Goal: Task Accomplishment & Management: Complete application form

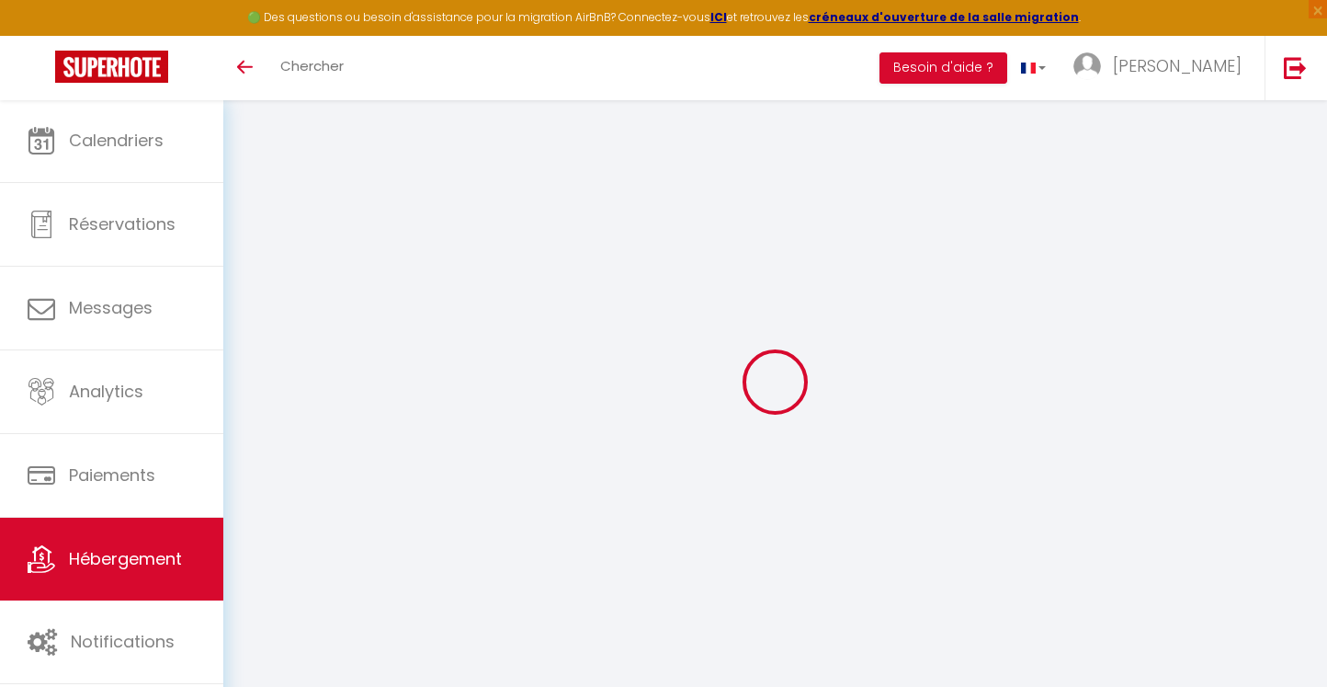
select select "3"
select select "2"
select select "1"
select select "28"
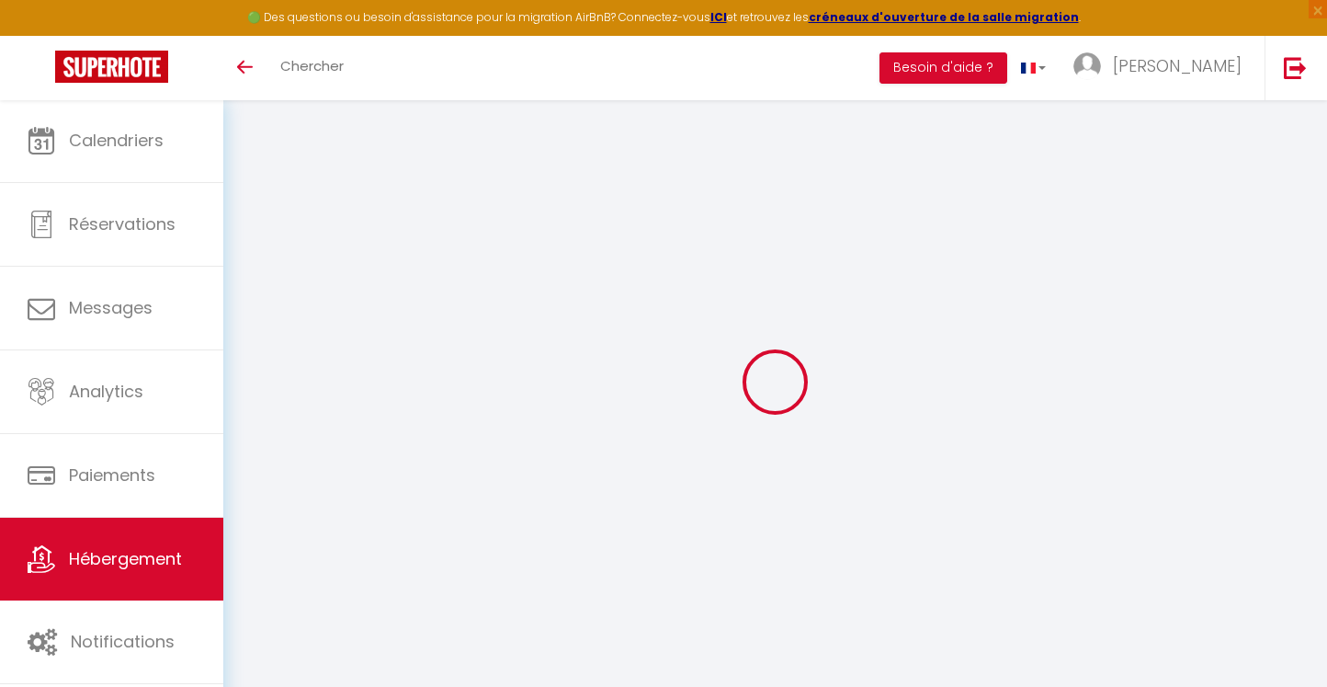
select select
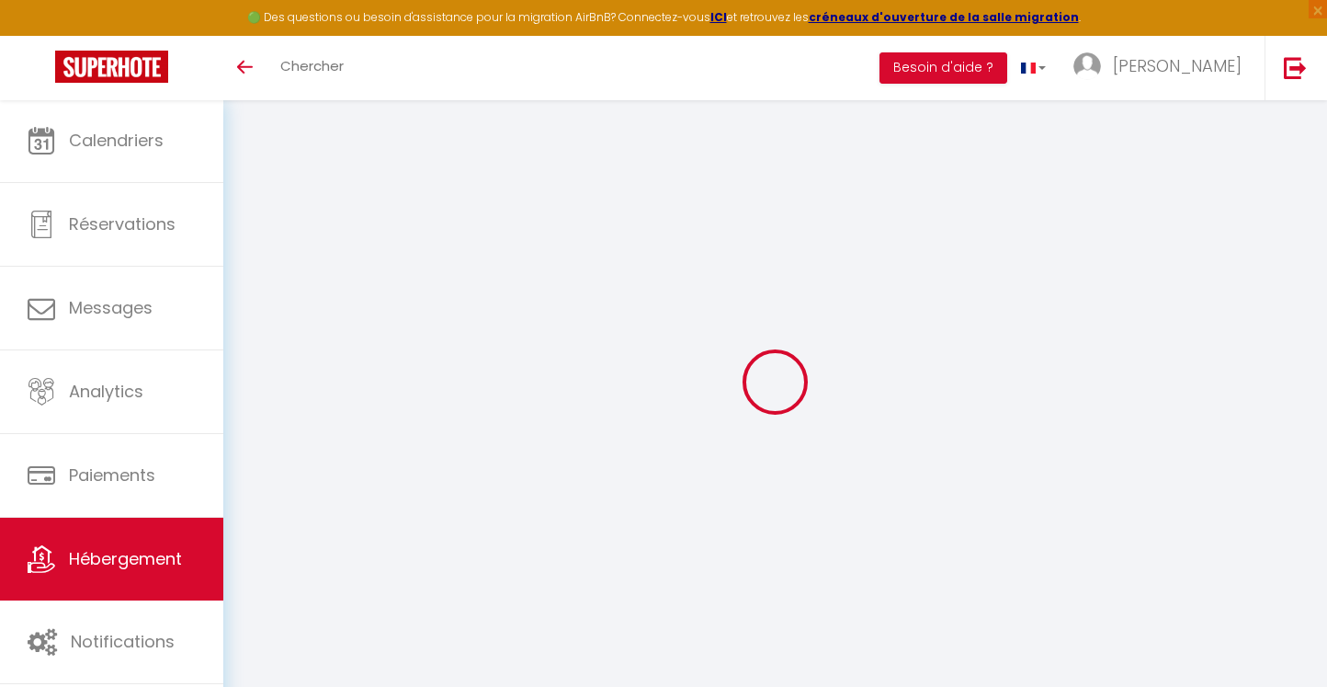
select select
checkbox input "false"
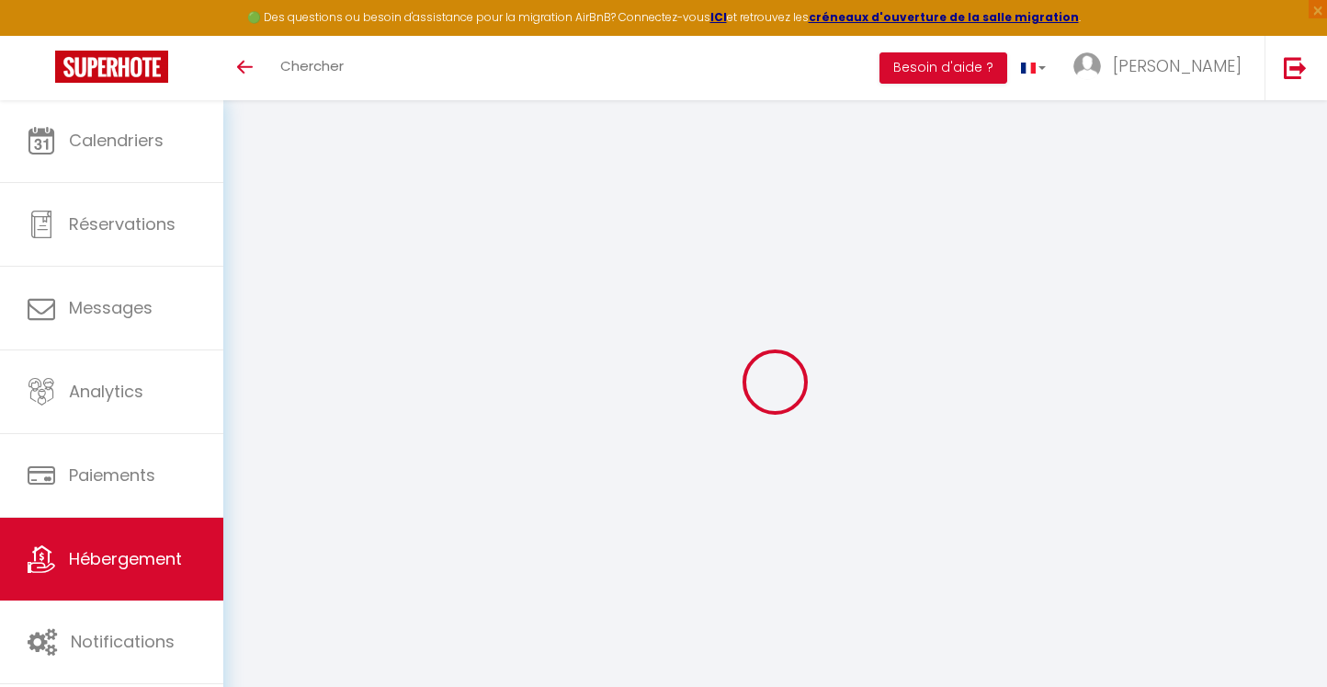
select select
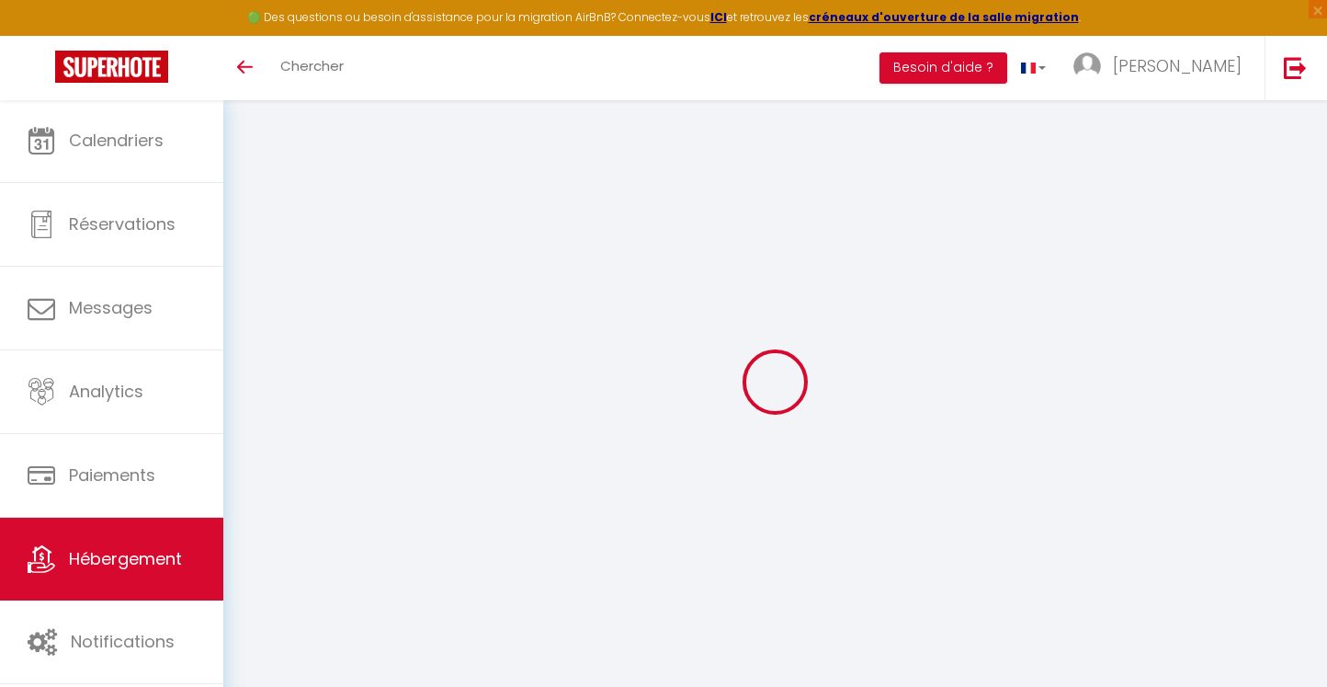
select select
checkbox input "false"
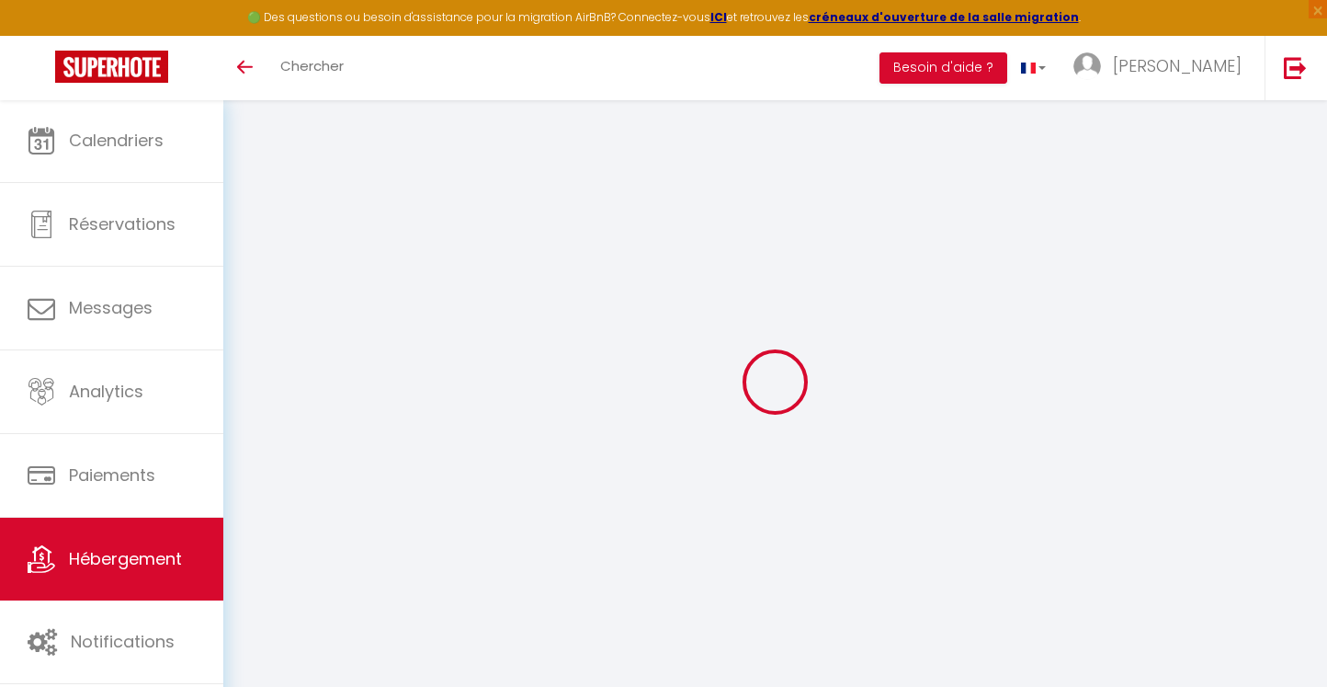
checkbox input "false"
select select
type input "Fare Miti Ora - Mo'orea"
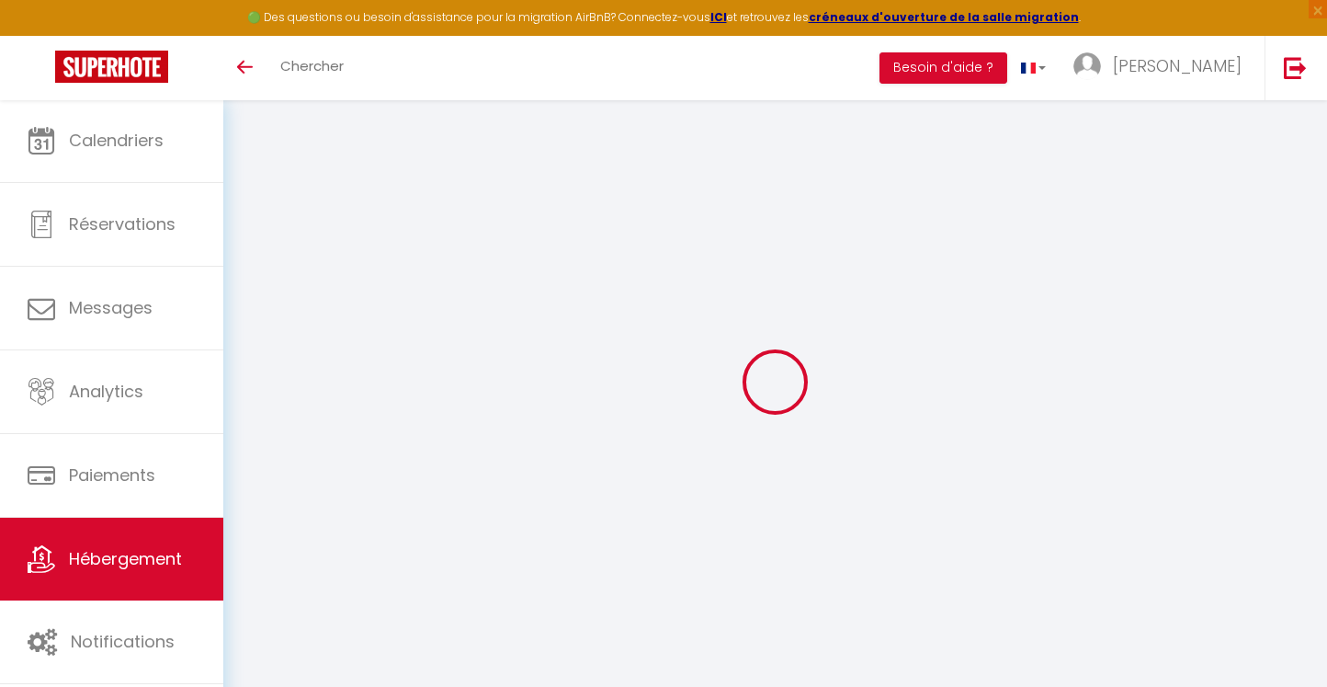
type input "[PERSON_NAME]"
select select "houses"
select select "5"
select select "4"
select select "2"
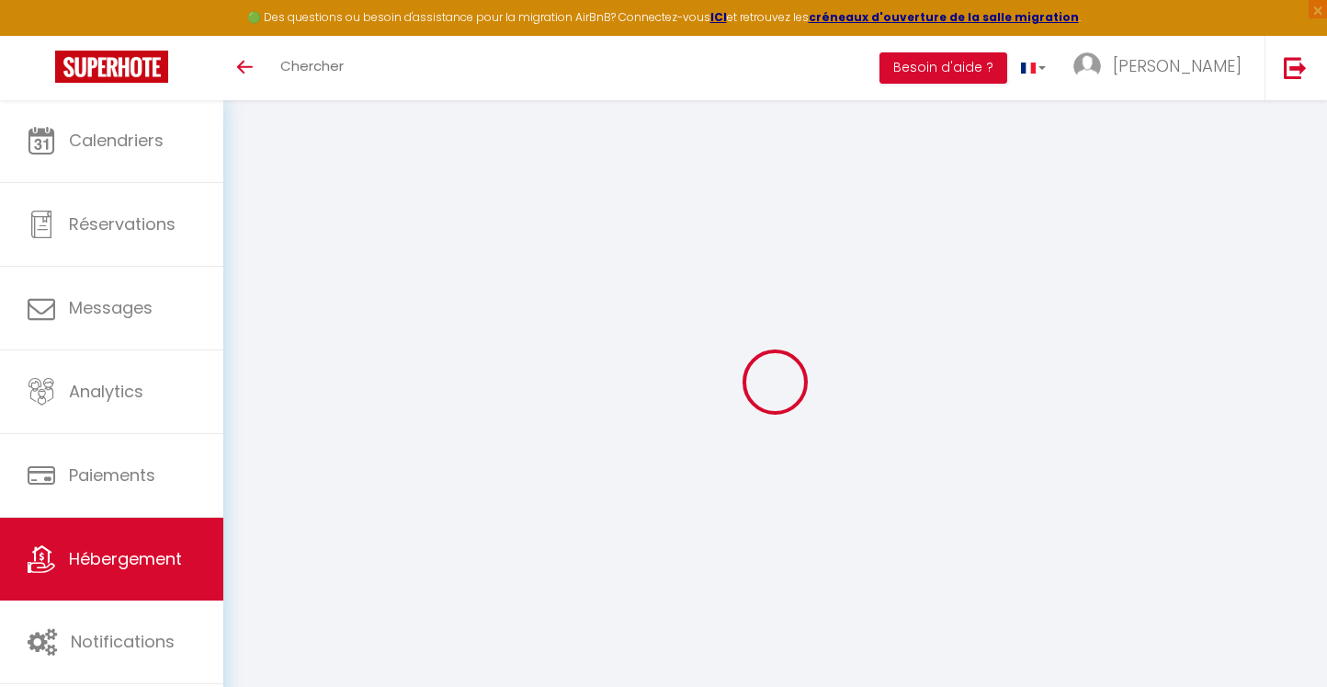
type input "23000"
type input "3000"
type input "11000"
type input "60.00"
type input "20000"
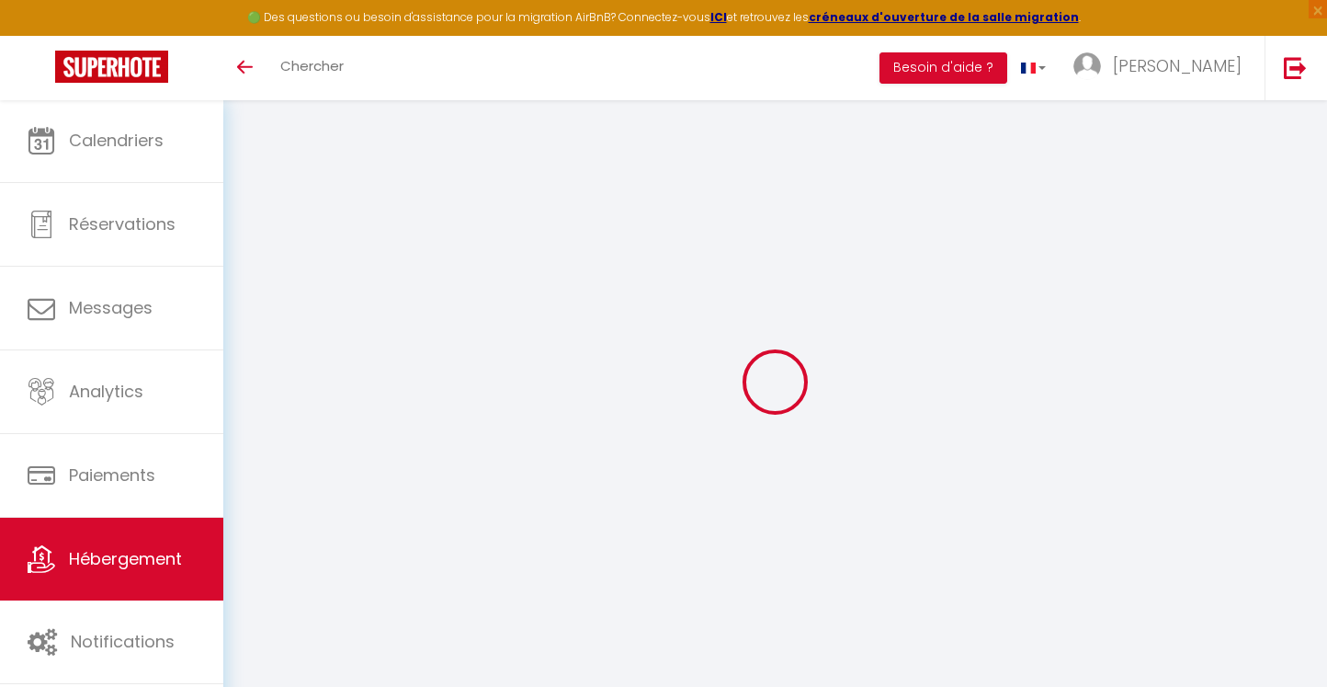
select select
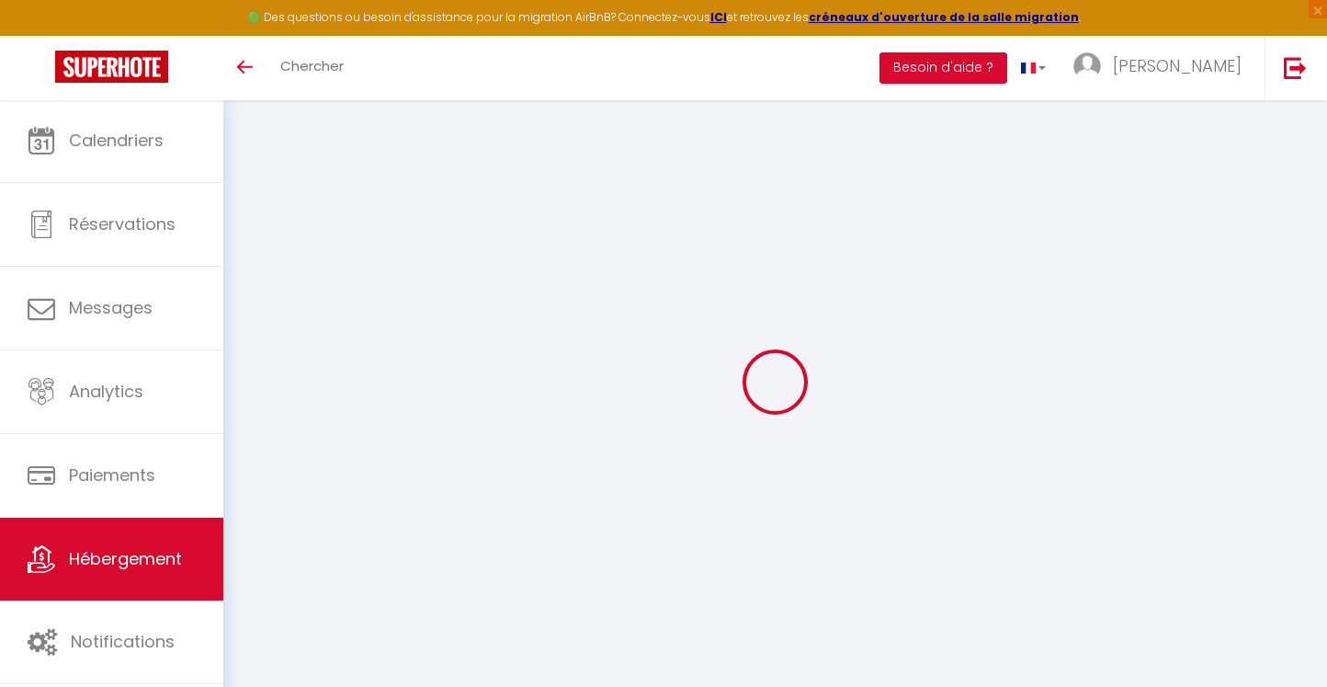
select select
type input "pk27,320 [PERSON_NAME]"
type input "98729"
type input "Haapiti"
select select "77"
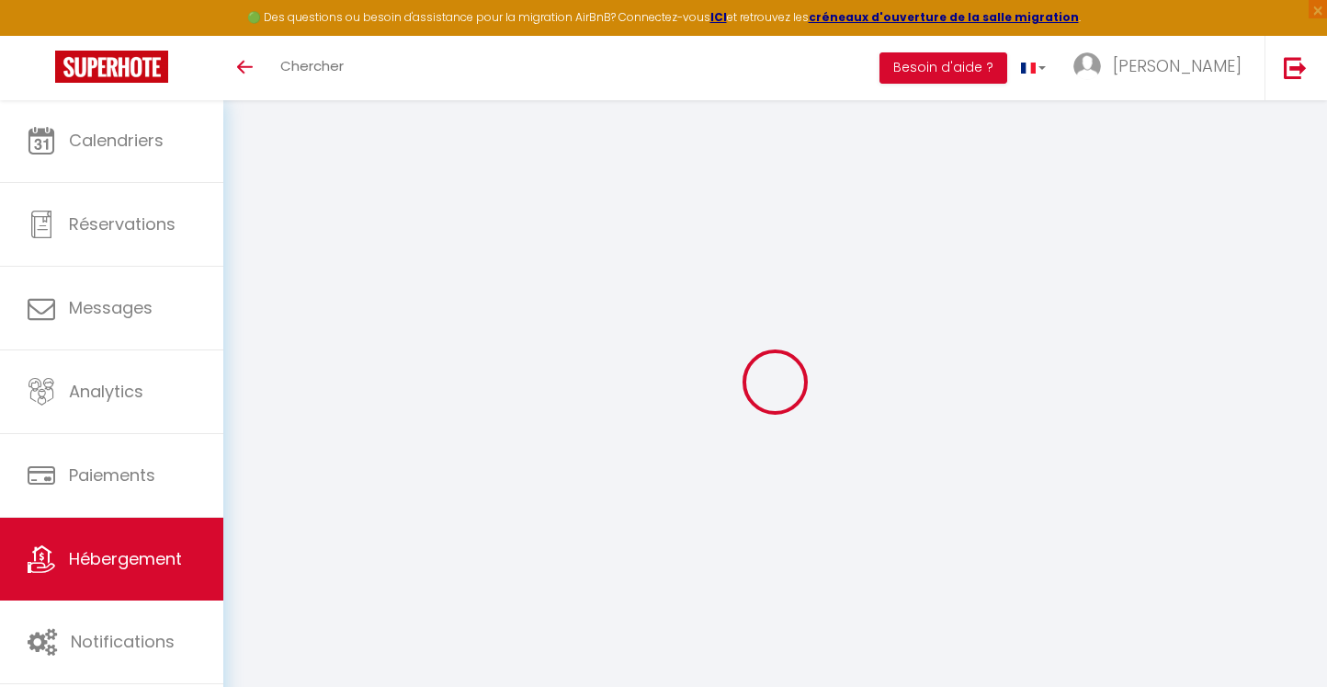
type input "[EMAIL_ADDRESS][DOMAIN_NAME]"
select select
checkbox input "false"
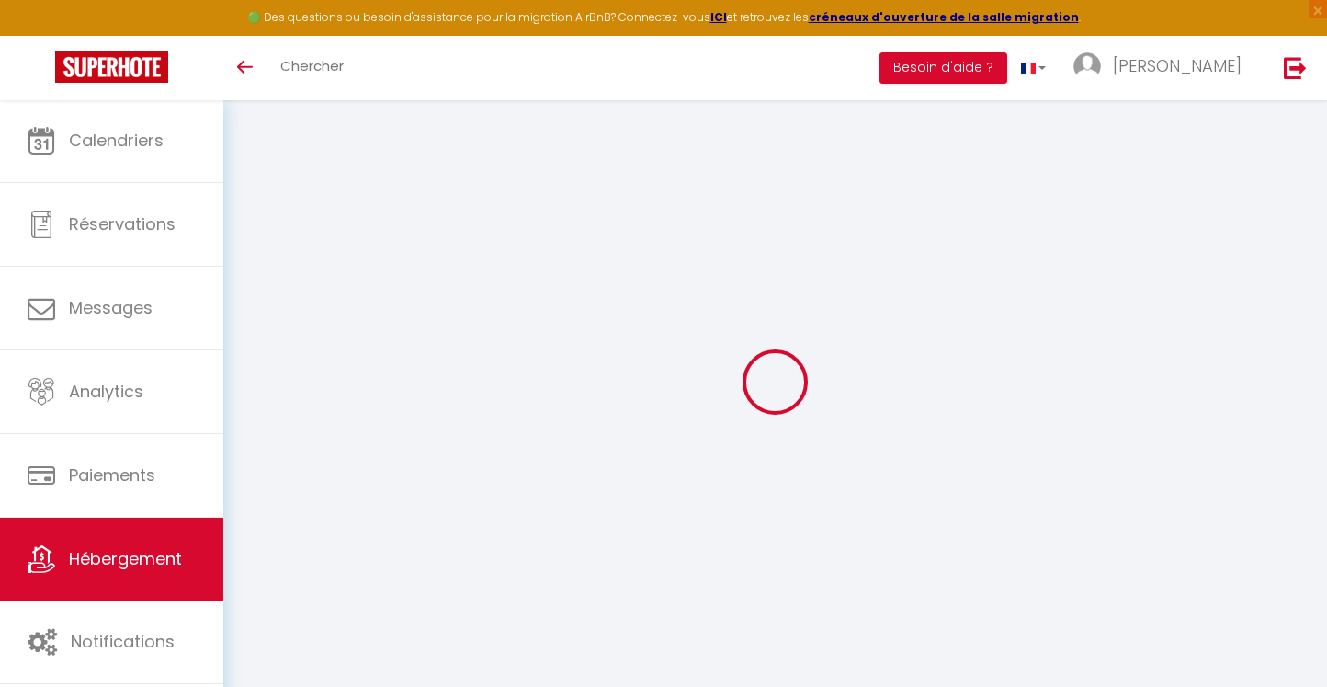
checkbox input "false"
select select "13"
select select
type input "0"
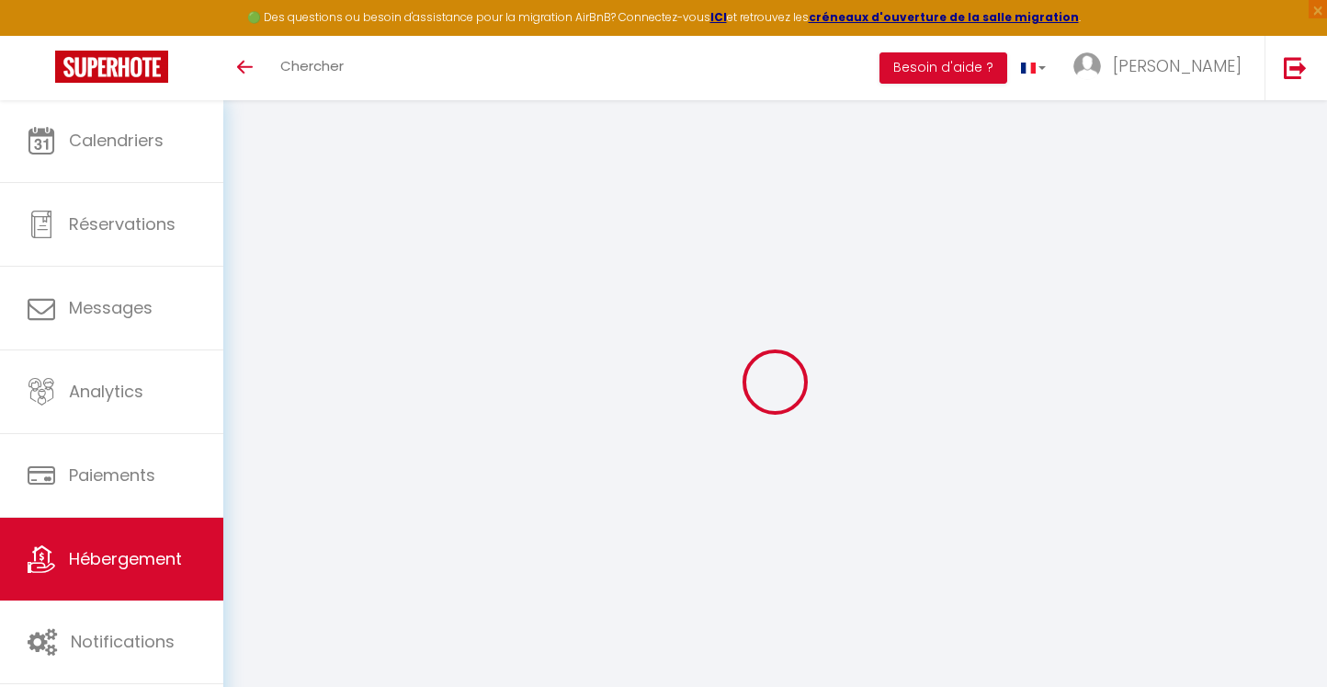
type input "0"
select select
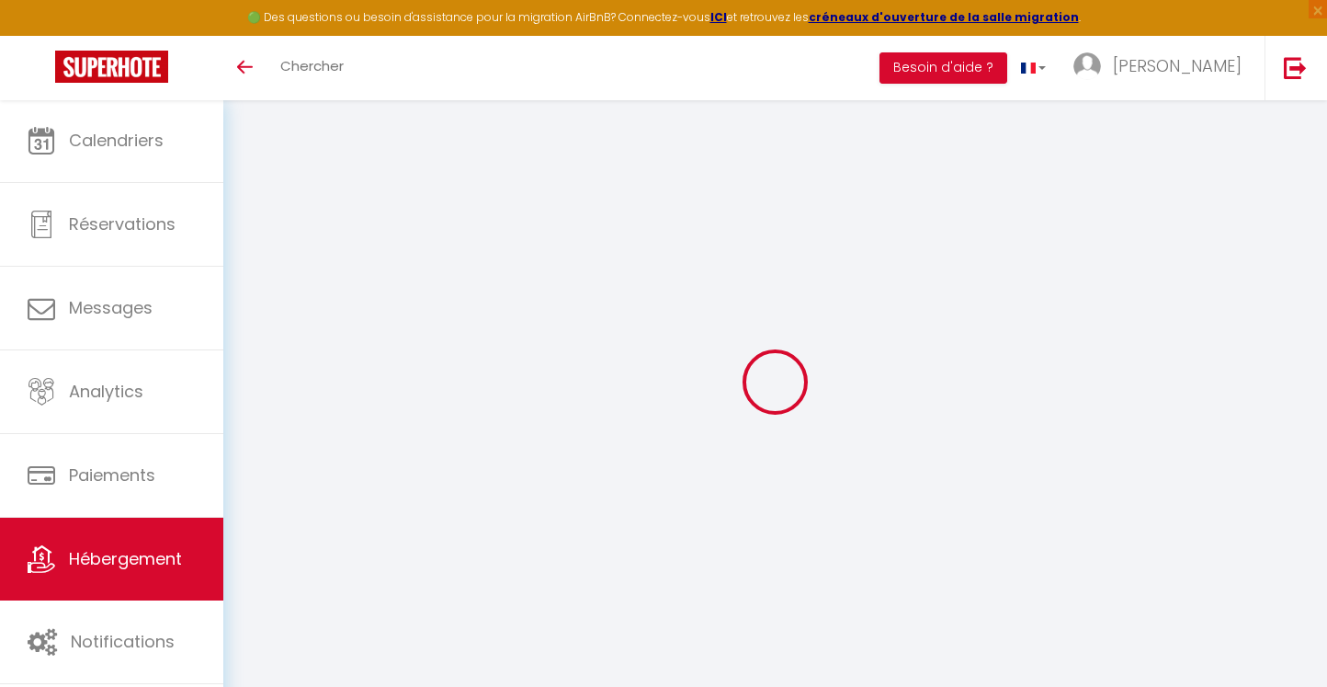
select select
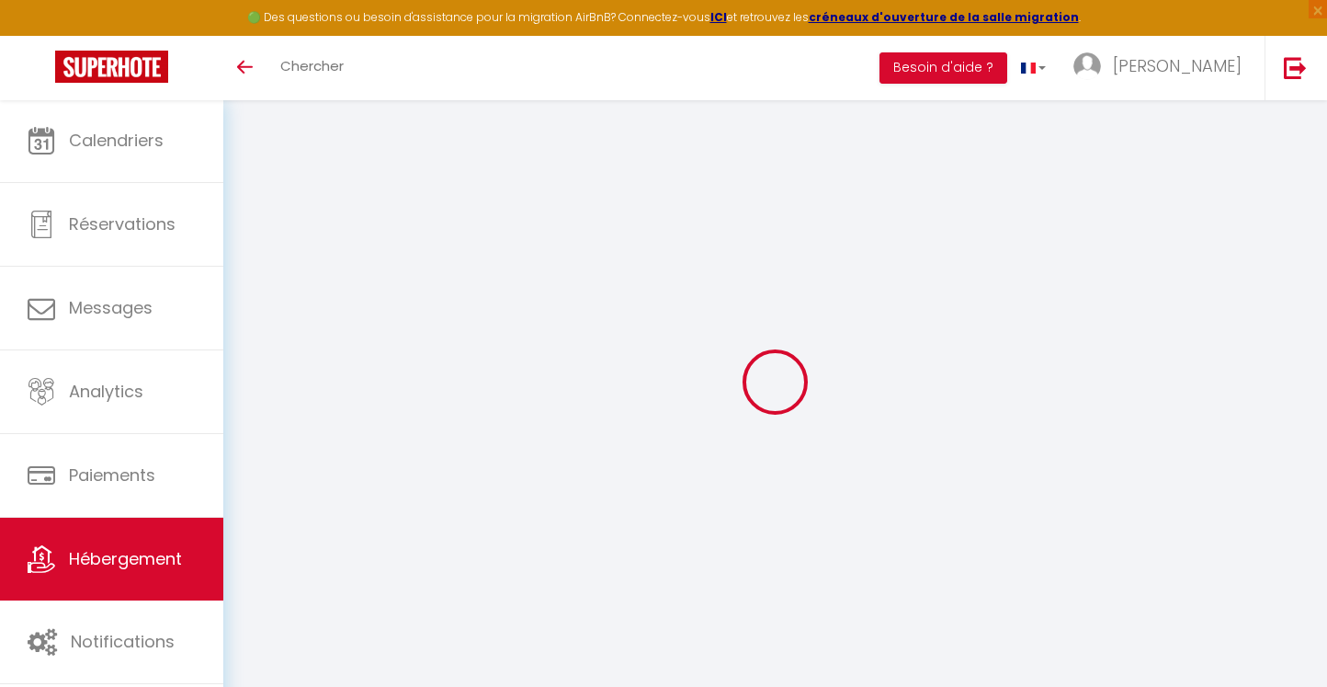
checkbox input "false"
select select
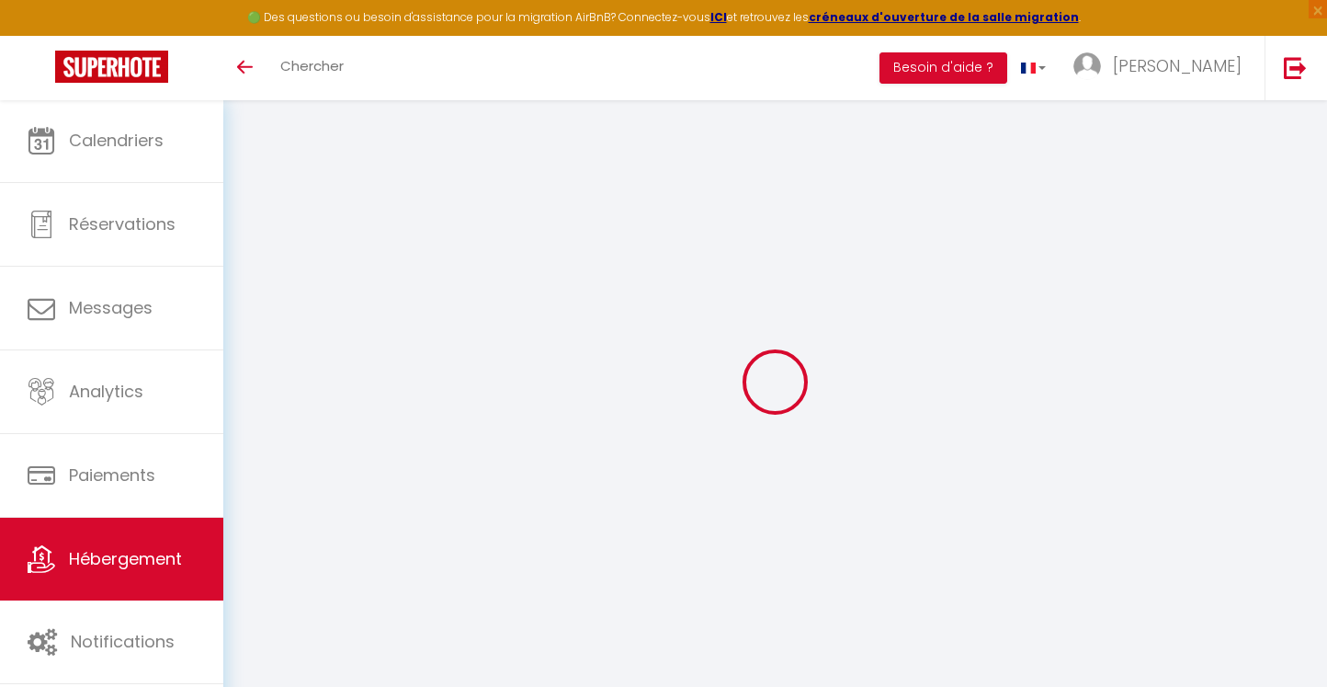
select select
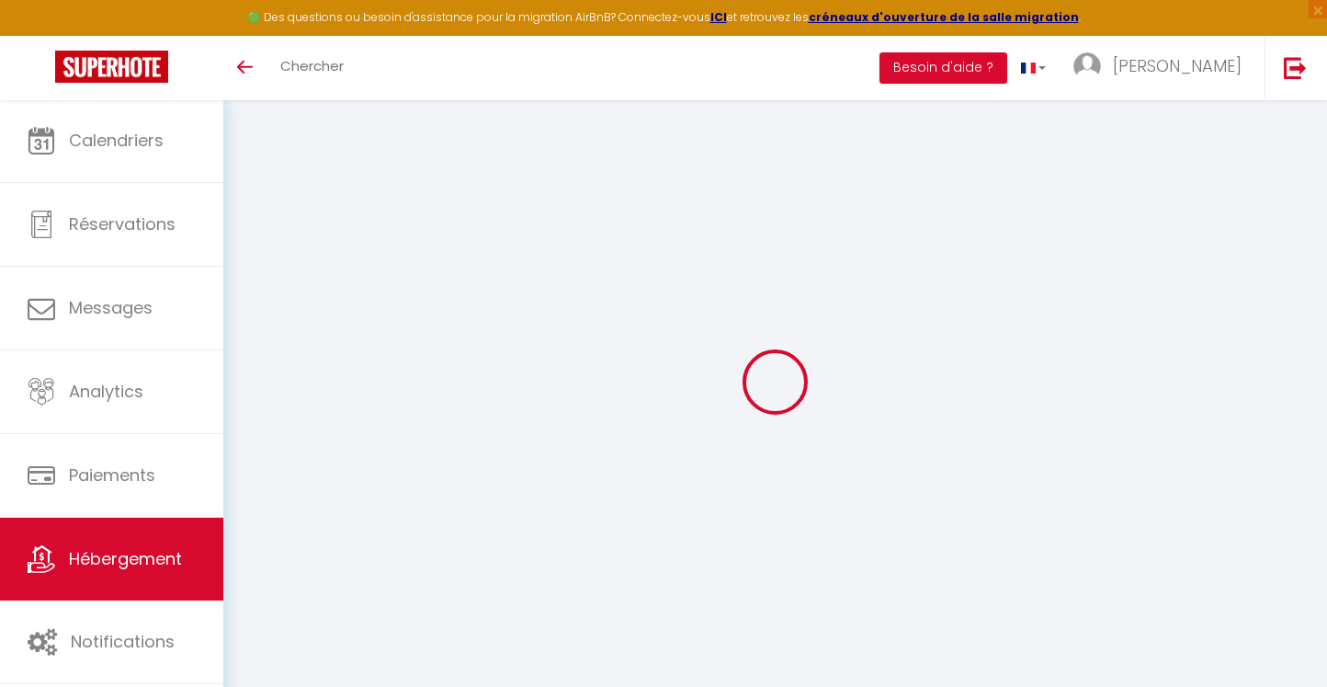
select select
checkbox input "false"
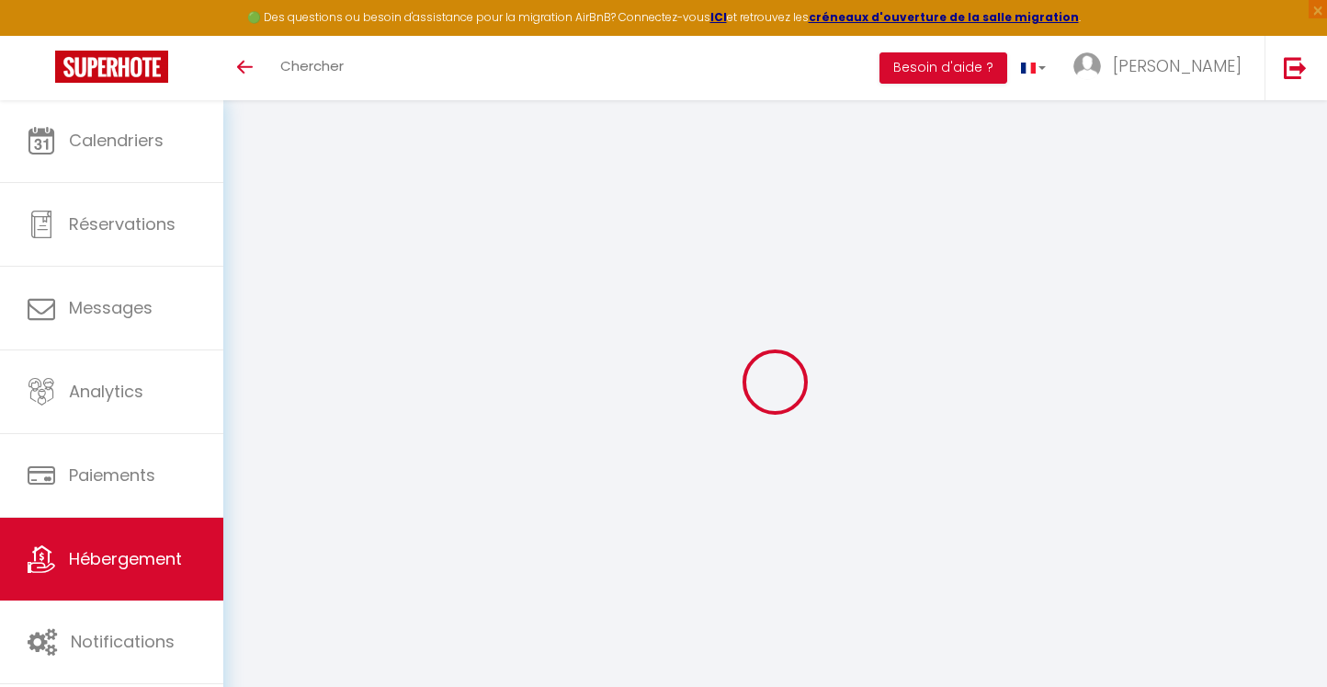
select select
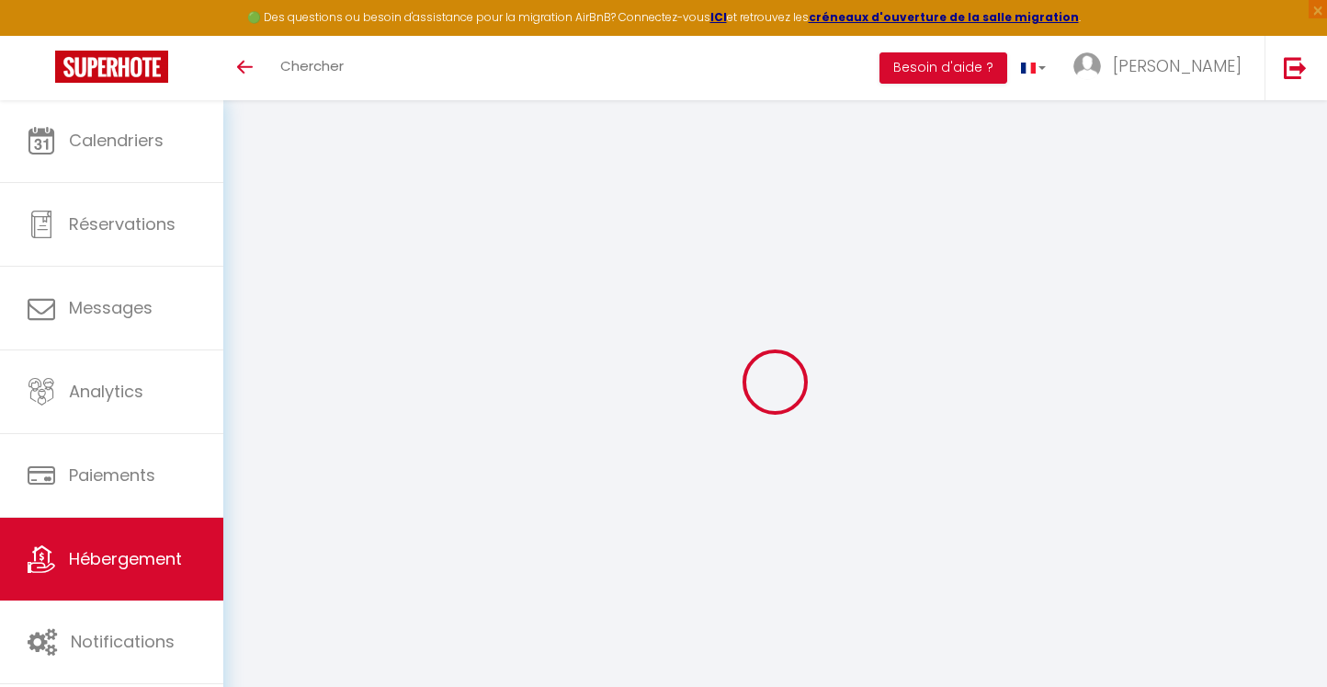
select select
checkbox input "false"
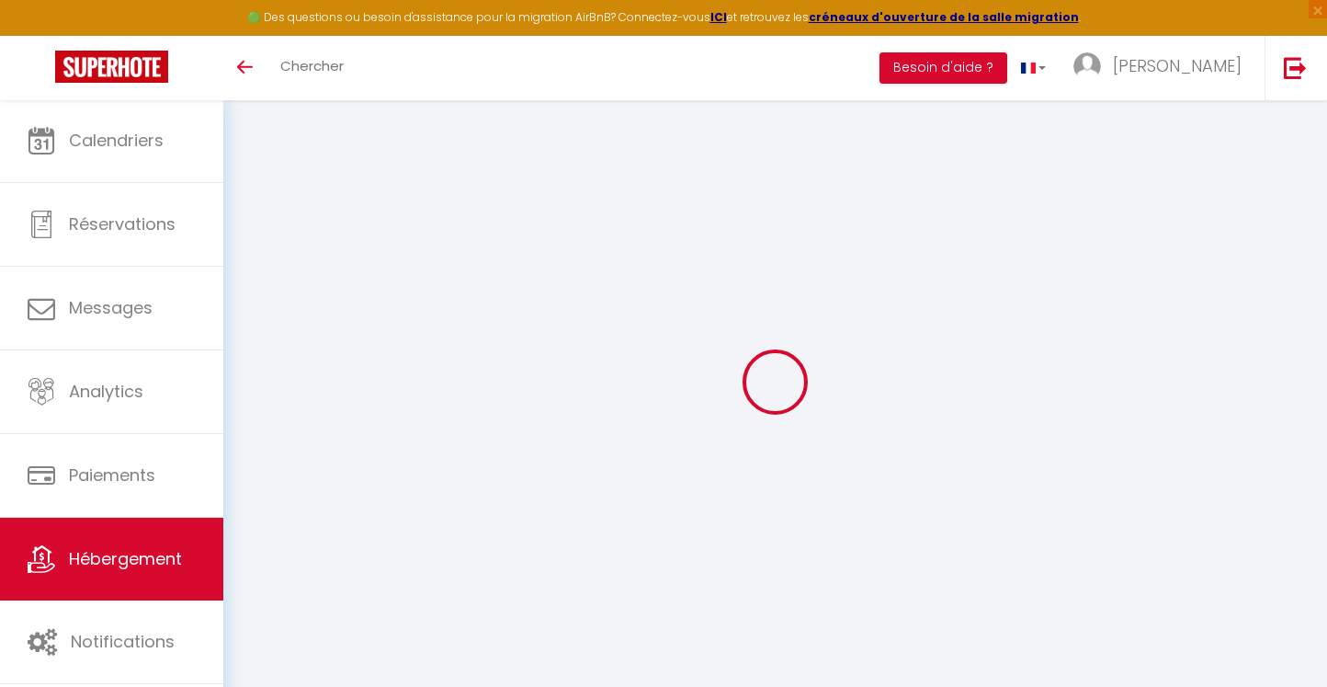
checkbox input "false"
select select
checkbox input "false"
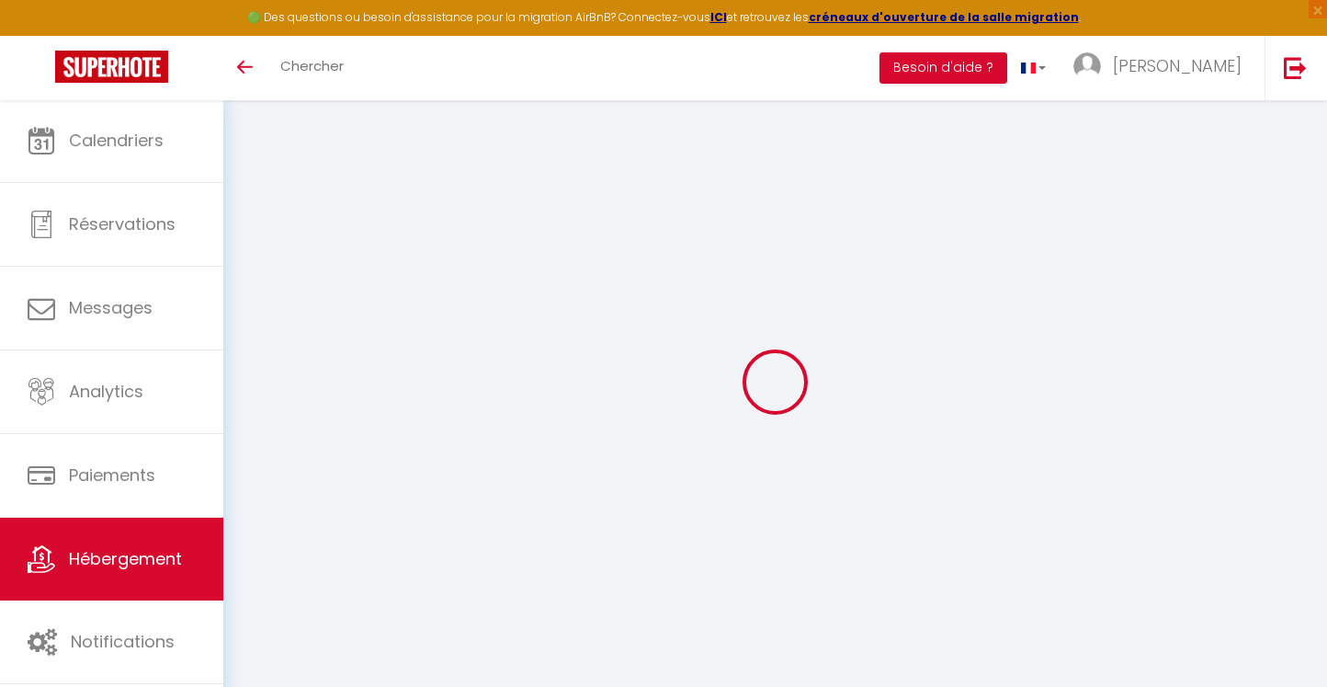
checkbox input "false"
select select "15:00"
select select "19:00"
select select "15:00"
select select "15"
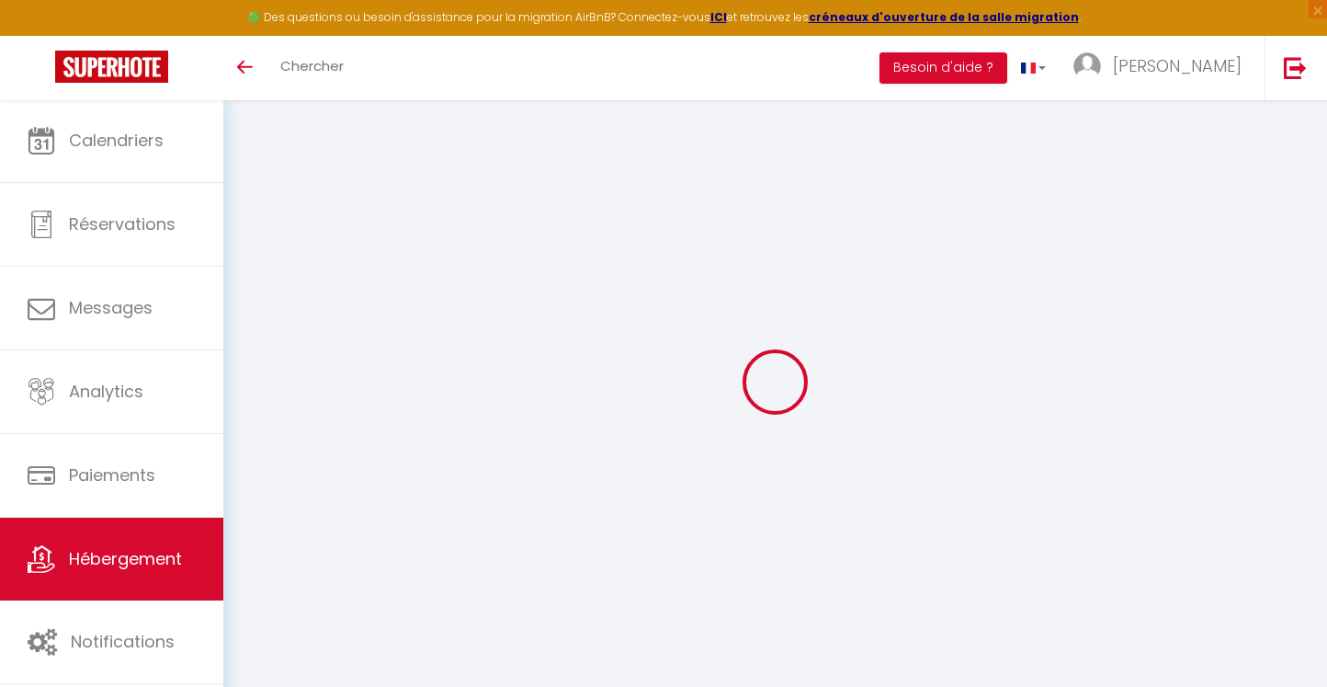
select select "15"
select select "23:00"
select select
checkbox input "false"
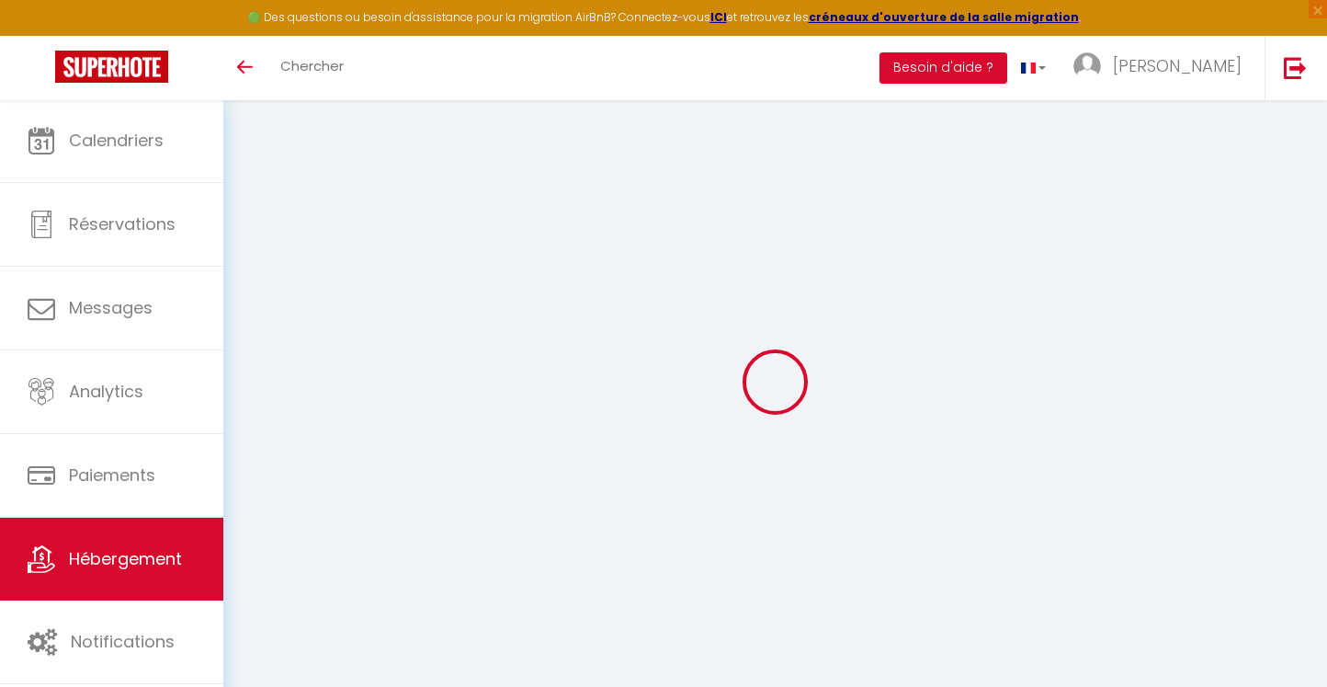
checkbox input "false"
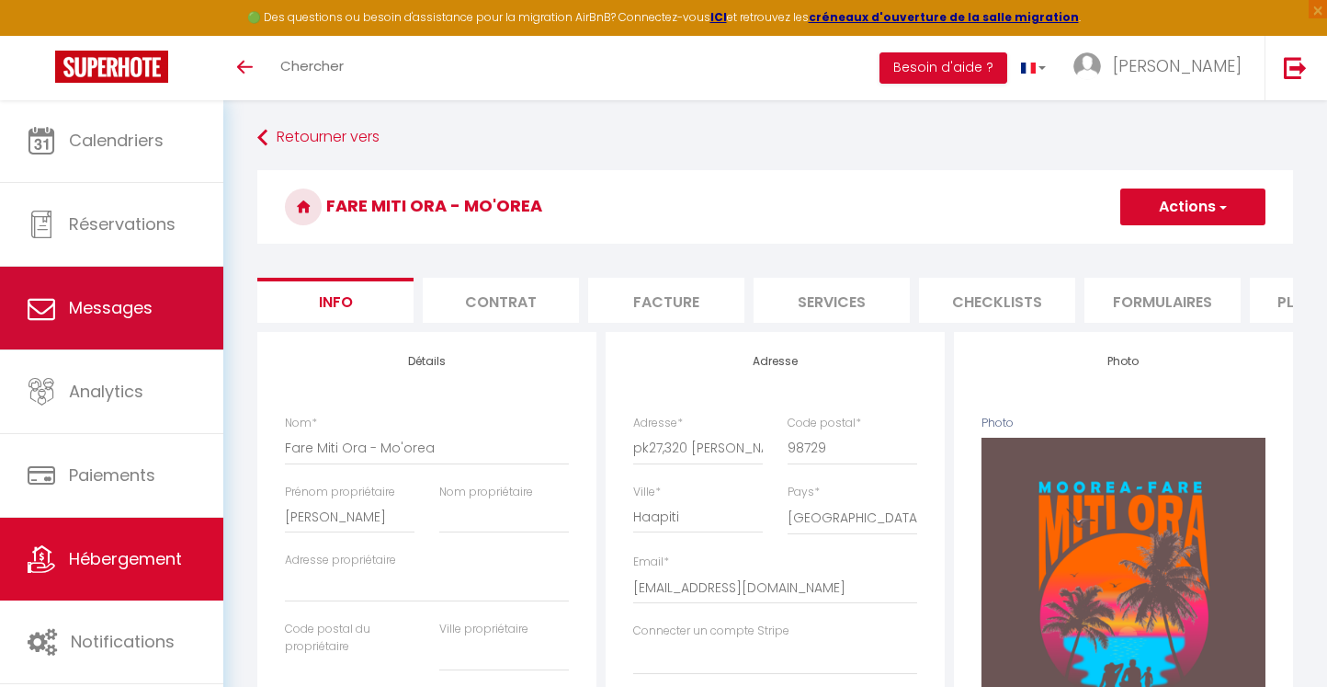
click at [93, 347] on link "Messages" at bounding box center [111, 308] width 223 height 83
select select "message"
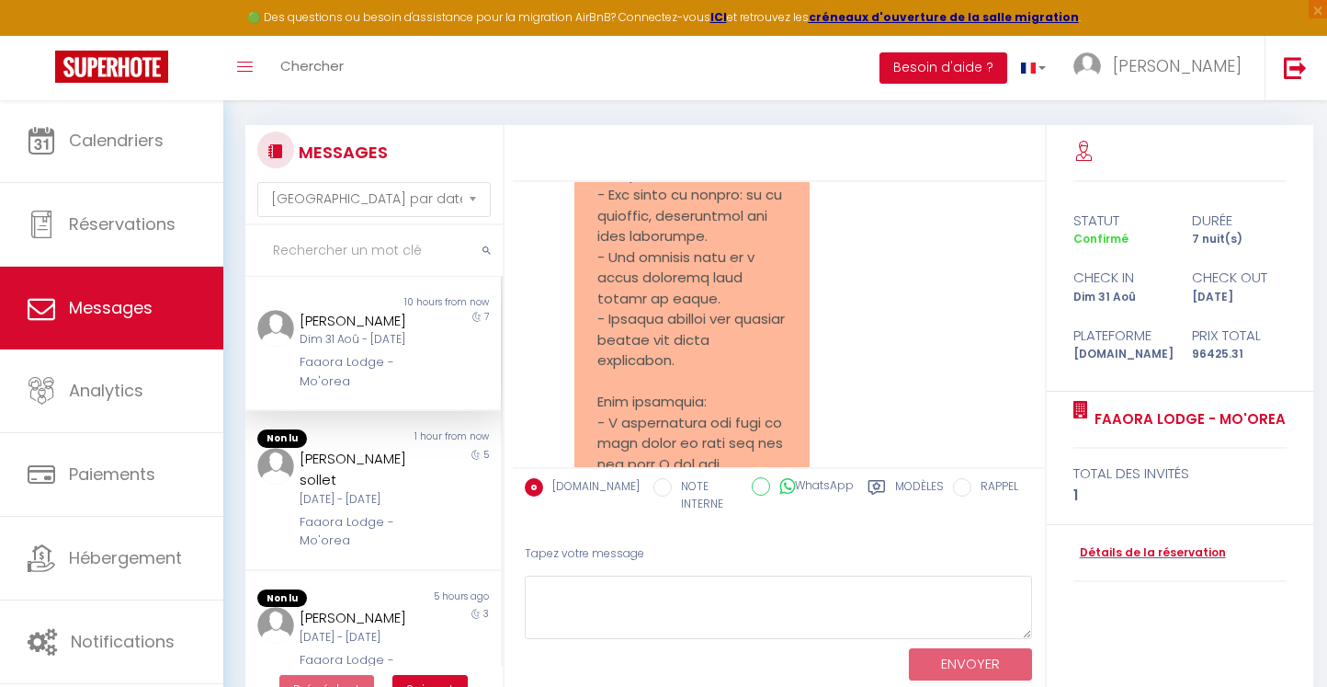
scroll to position [5195, 0]
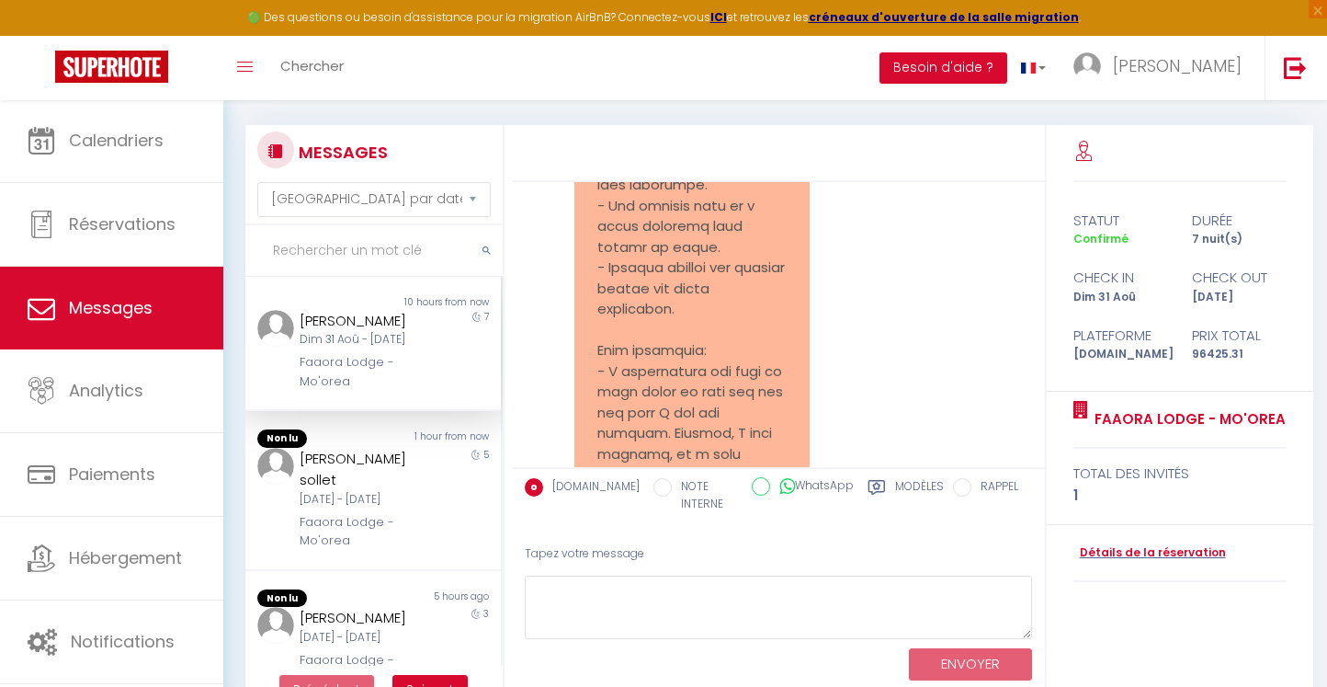
click at [808, 303] on div at bounding box center [691, 505] width 235 height 1369
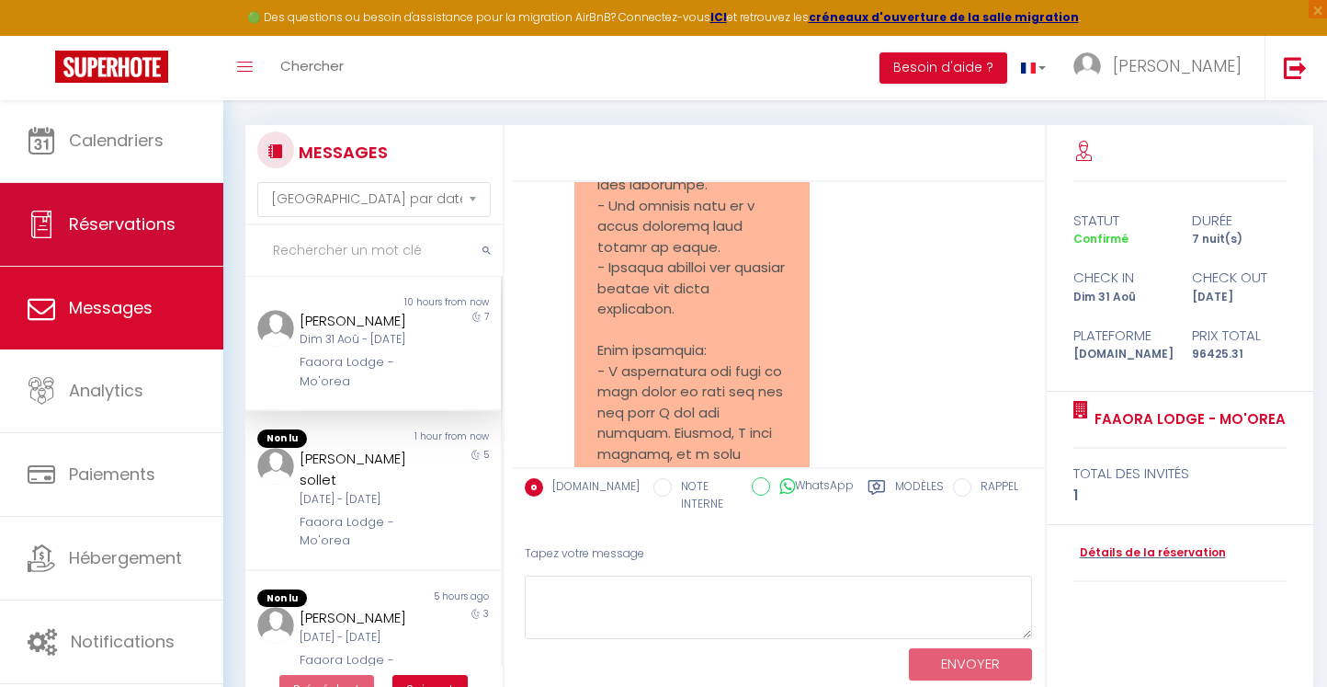
click at [118, 205] on link "Réservations" at bounding box center [111, 224] width 223 height 83
select select "not_cancelled"
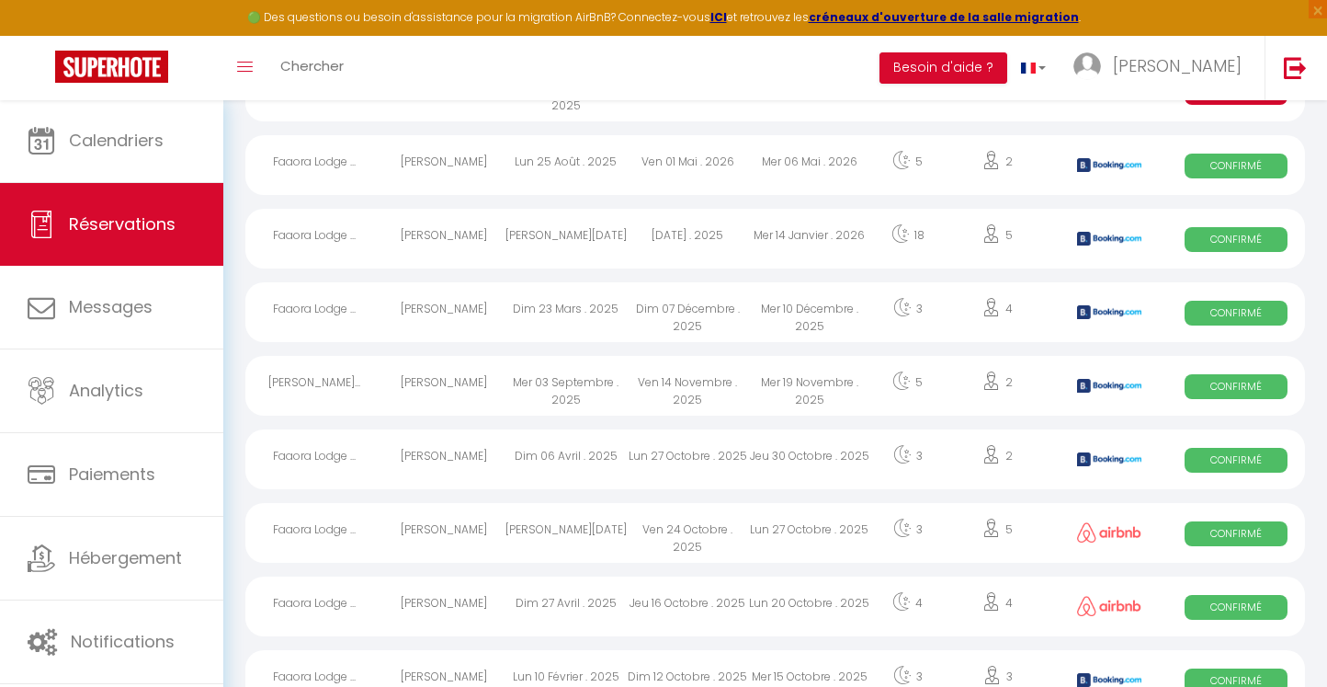
scroll to position [356, 0]
